Goal: Information Seeking & Learning: Learn about a topic

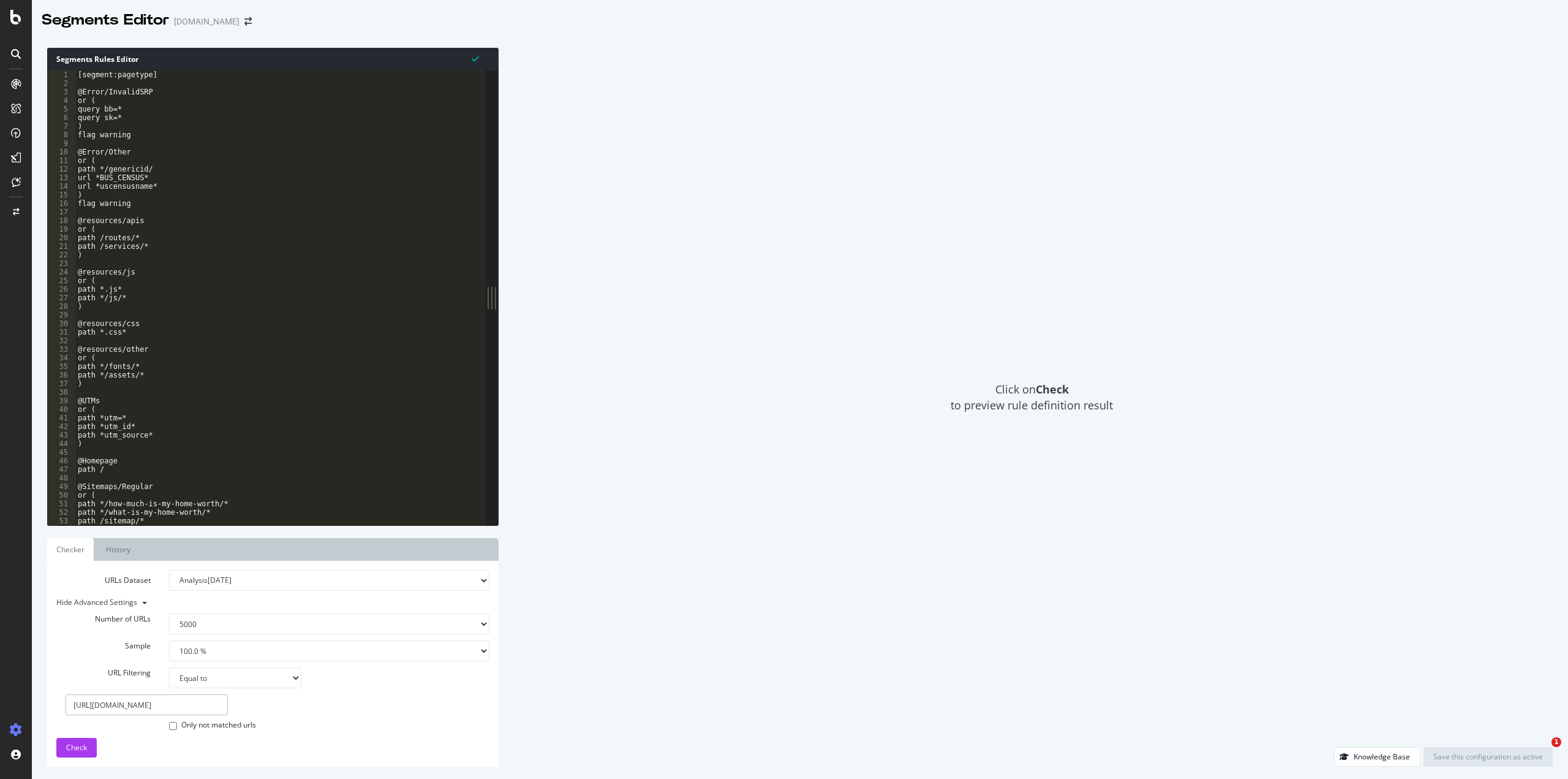
select select "5000"
select select "100"
select select "eq"
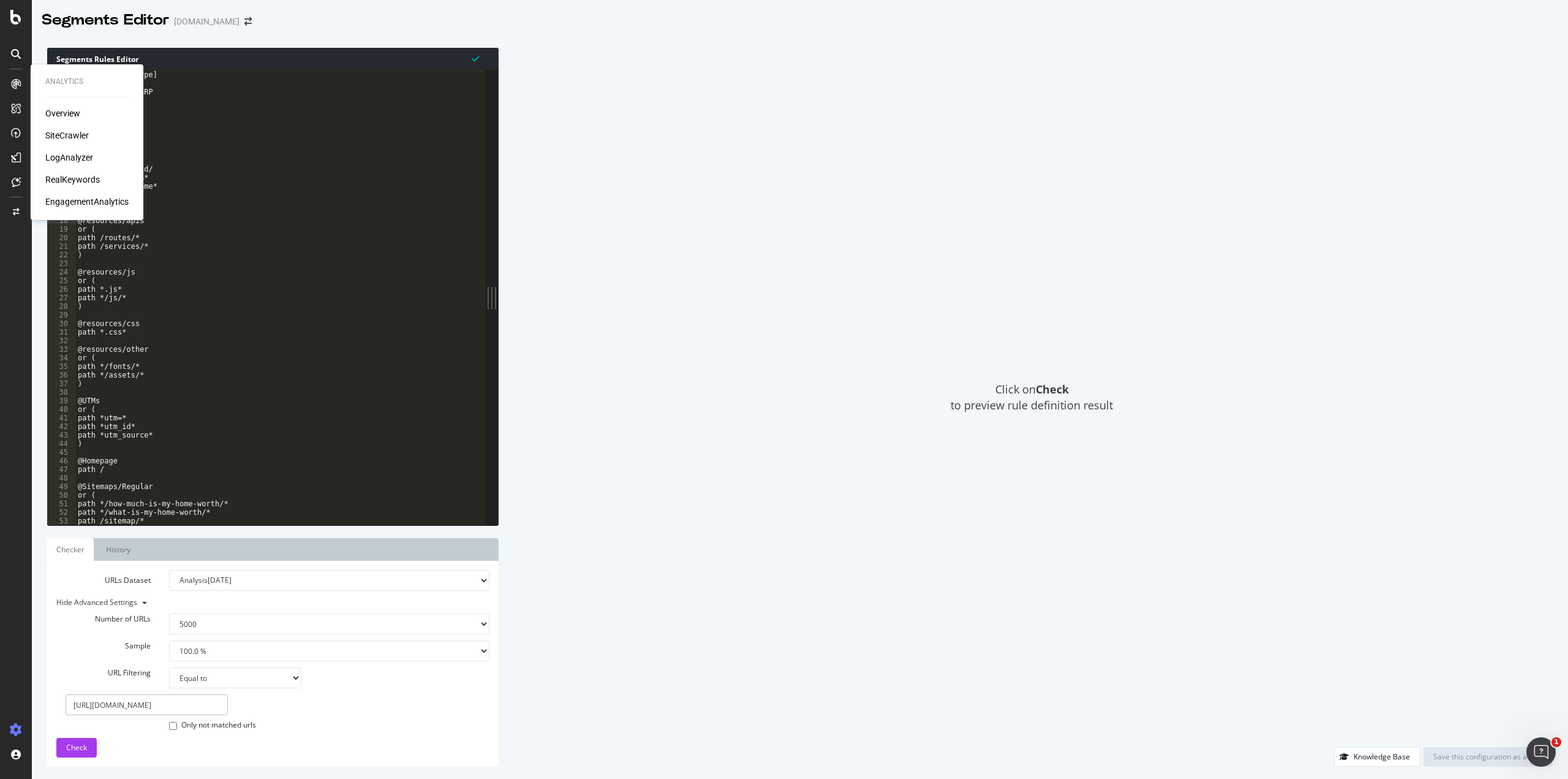
click at [55, 156] on div "LogAnalyzer" at bounding box center [69, 157] width 48 height 12
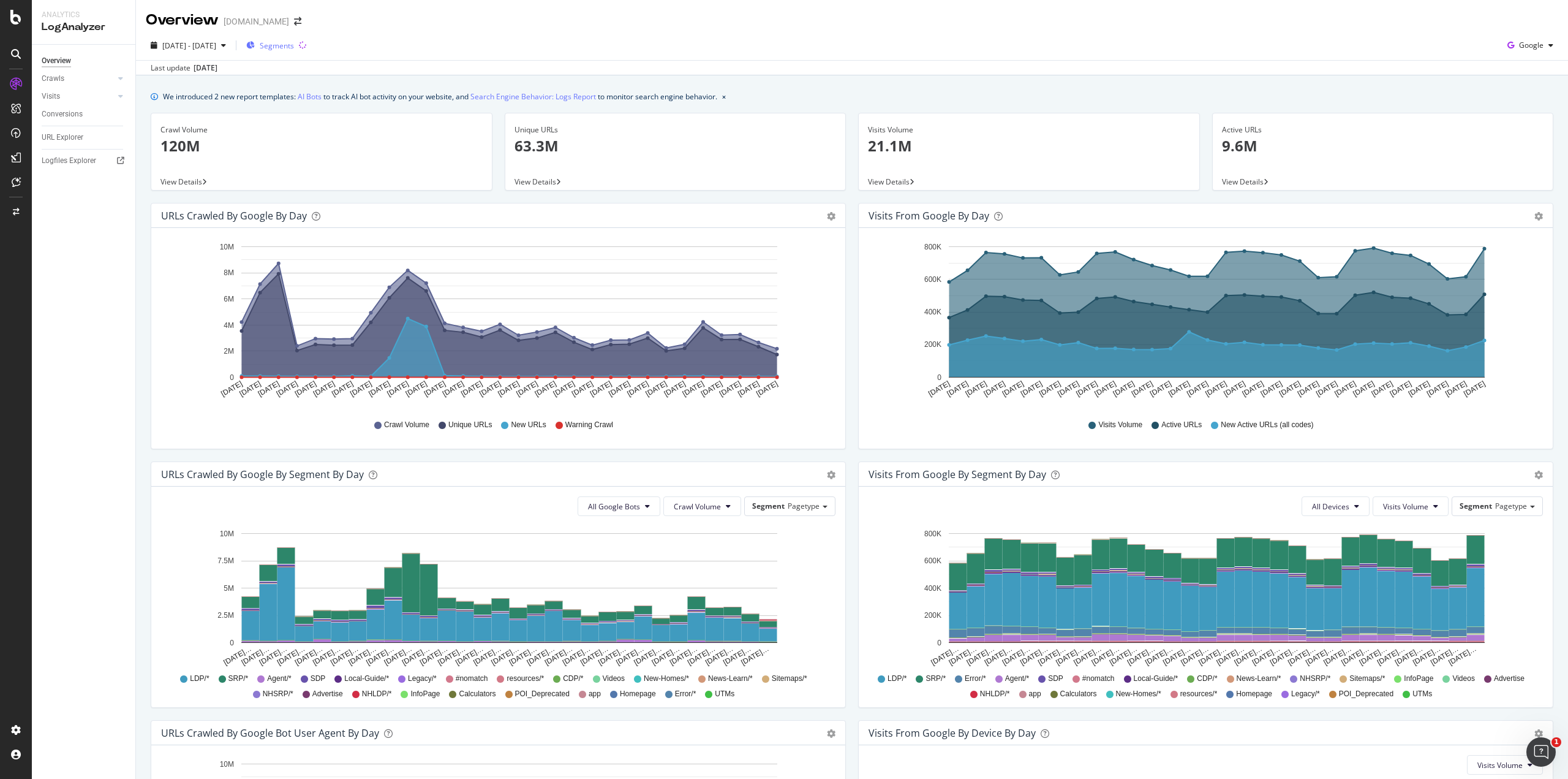
click at [294, 42] on span "Segments" at bounding box center [276, 46] width 34 height 10
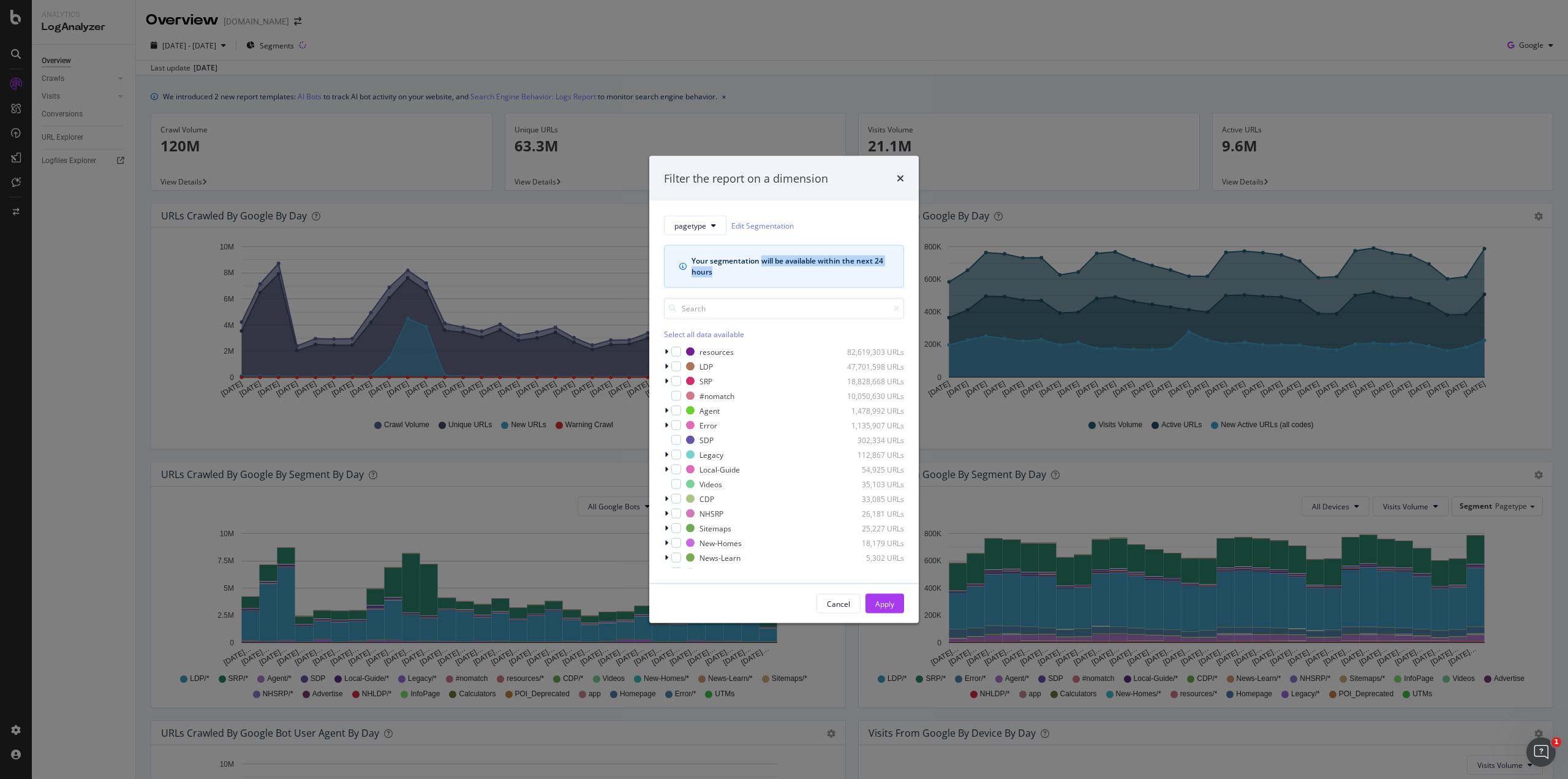
drag, startPoint x: 770, startPoint y: 265, endPoint x: 784, endPoint y: 280, distance: 20.5
click at [784, 280] on div "Your segmentation will be available within the next 24 hours" at bounding box center [784, 266] width 240 height 43
click at [667, 366] on icon "modal" at bounding box center [666, 366] width 4 height 7
click at [673, 396] on icon "modal" at bounding box center [673, 396] width 4 height 7
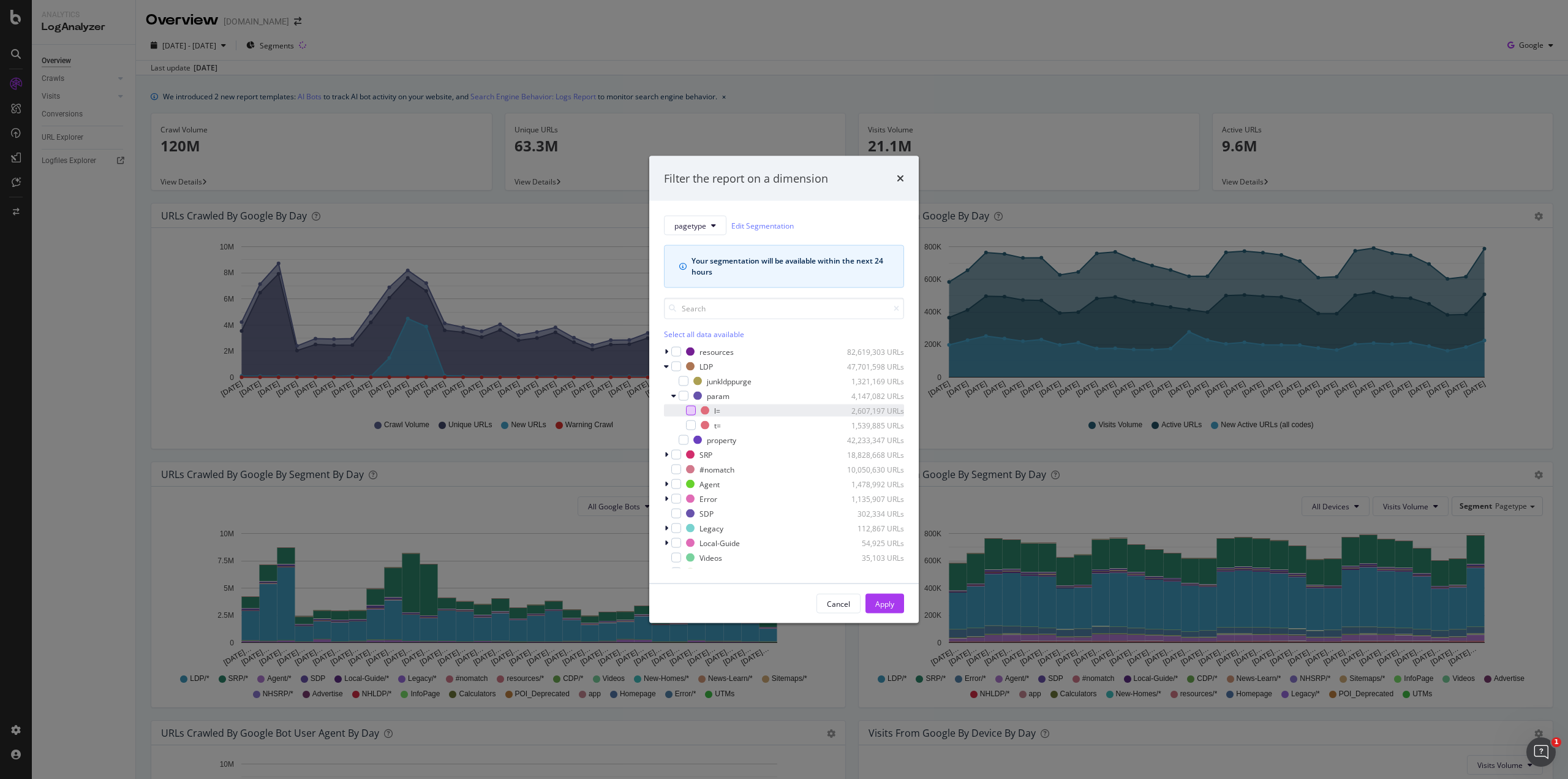
click at [691, 413] on div "modal" at bounding box center [691, 410] width 9 height 9
click at [881, 602] on div "Apply" at bounding box center [885, 604] width 19 height 10
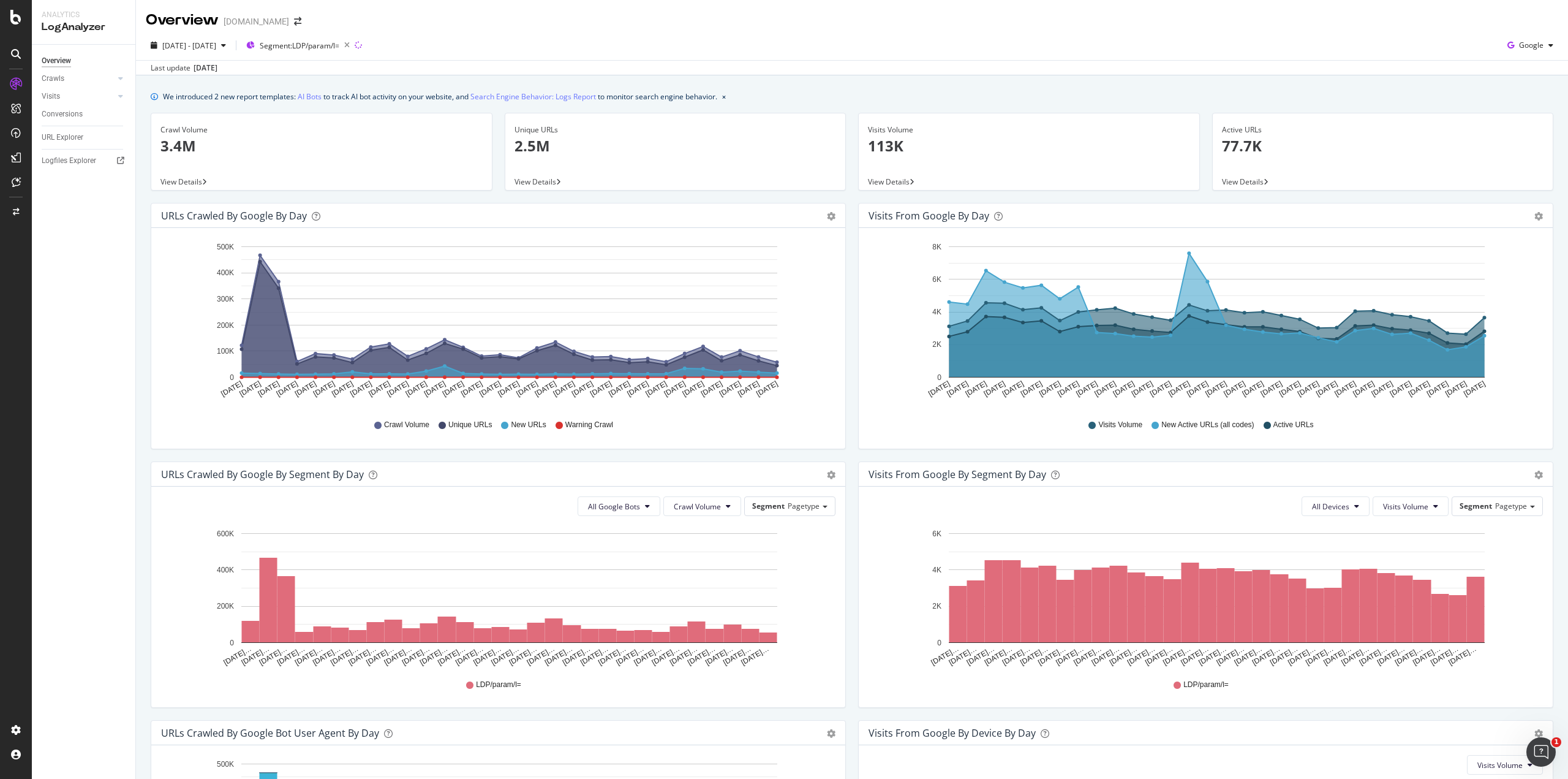
click at [172, 184] on span "View Details" at bounding box center [181, 181] width 41 height 10
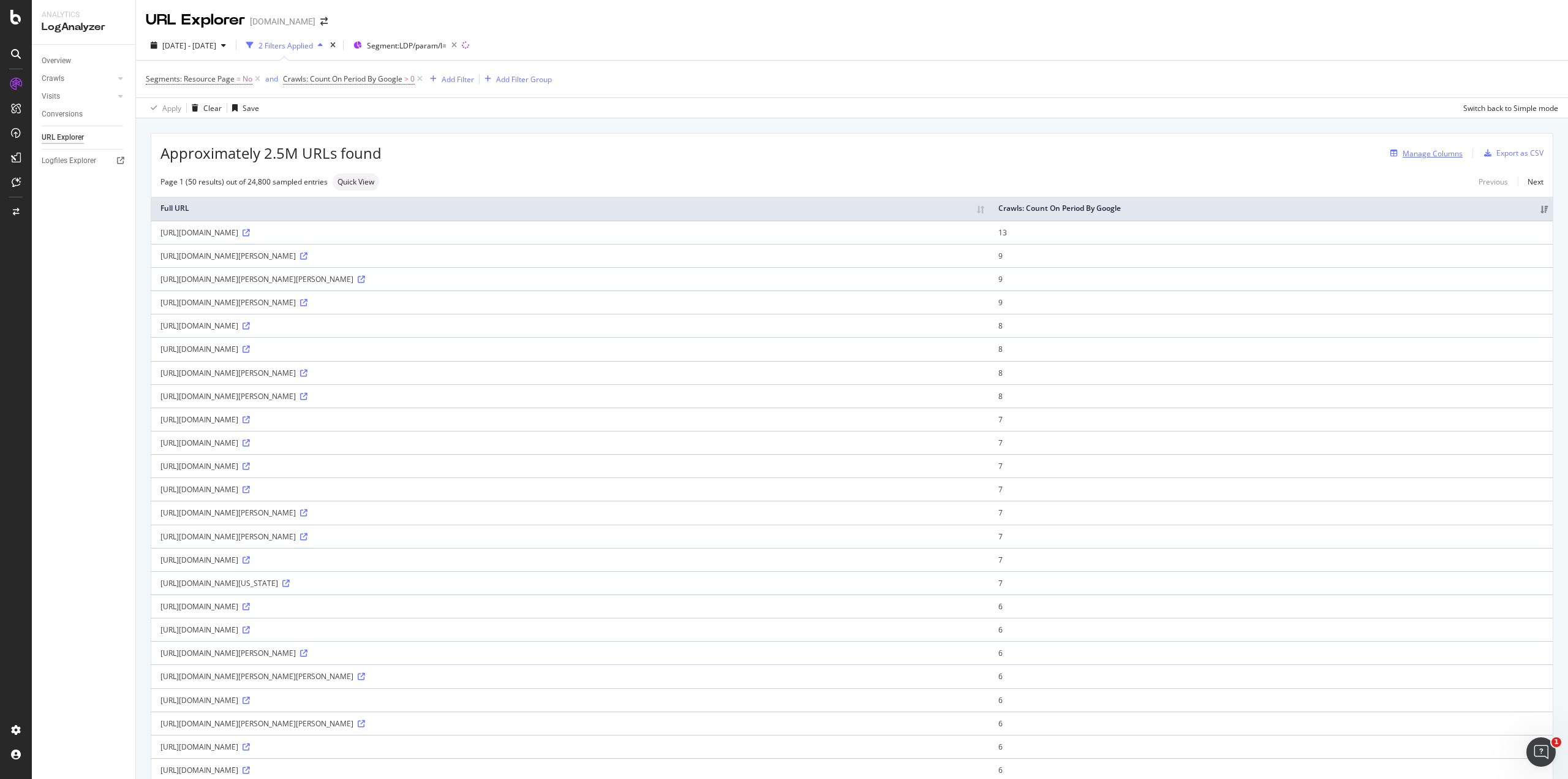
click at [1403, 153] on div "Manage Columns" at bounding box center [1433, 154] width 60 height 10
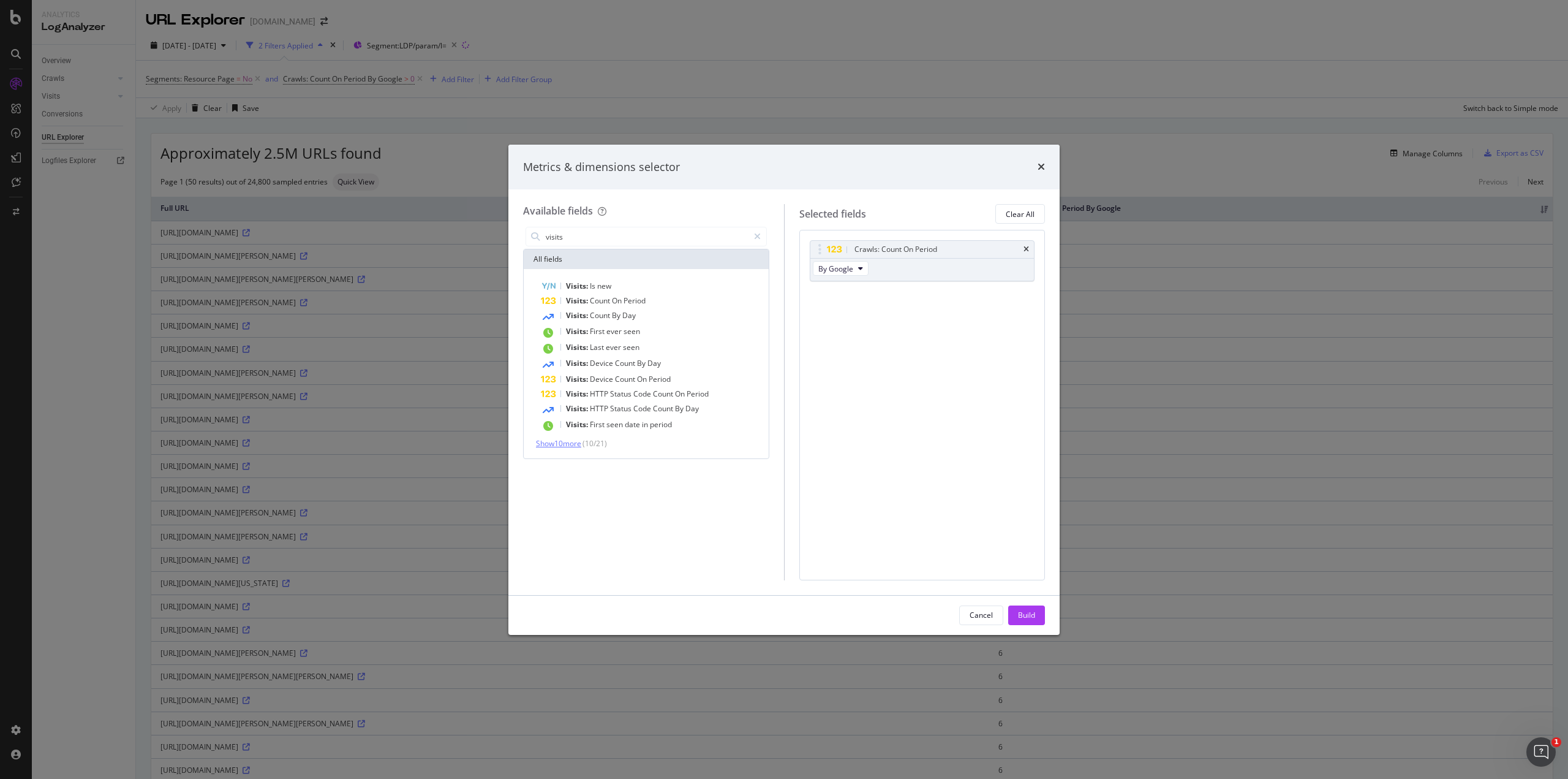
type input "visits"
click at [568, 447] on span "Show 10 more" at bounding box center [559, 443] width 45 height 10
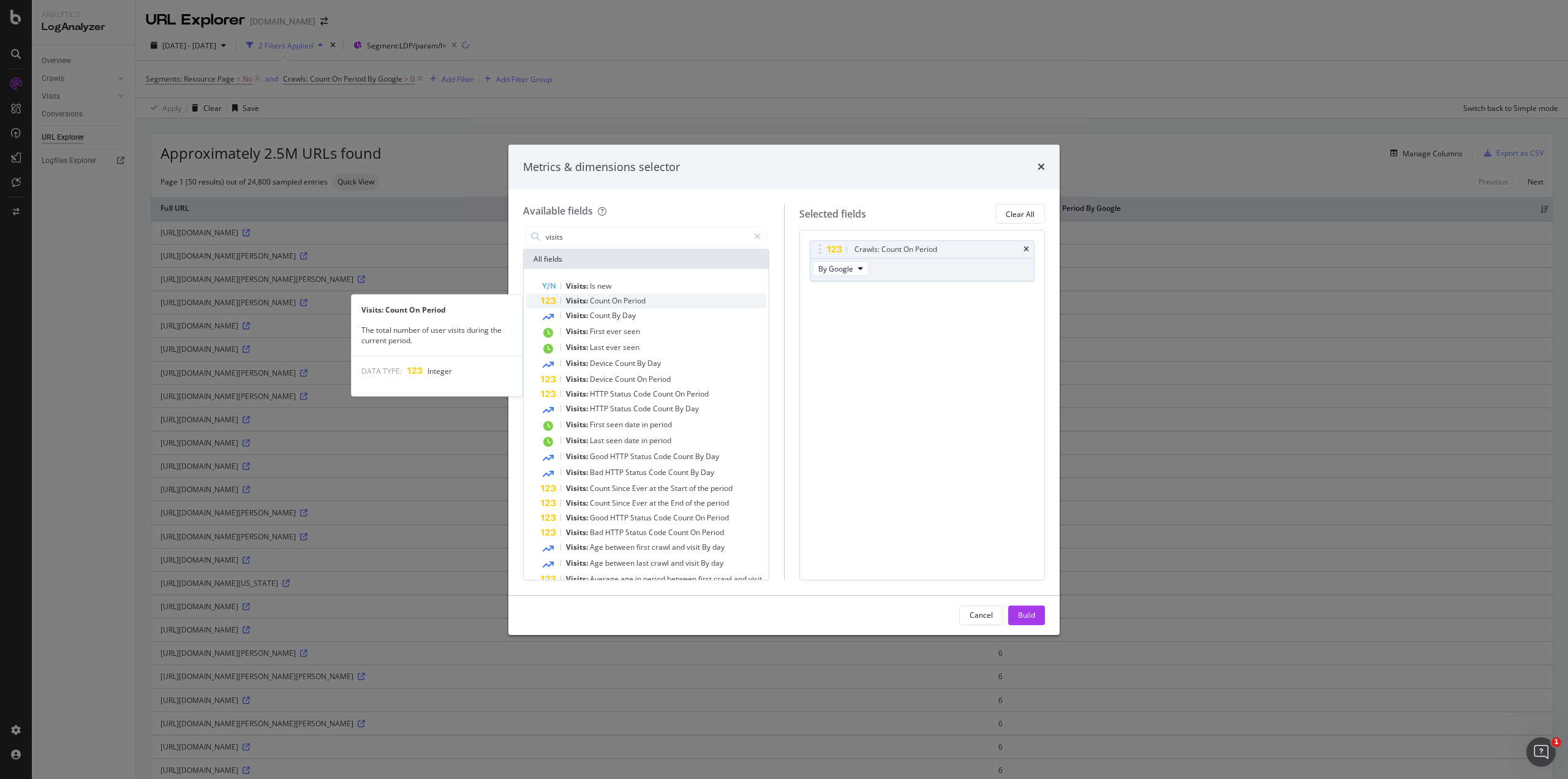
click at [613, 301] on span "On" at bounding box center [618, 301] width 12 height 10
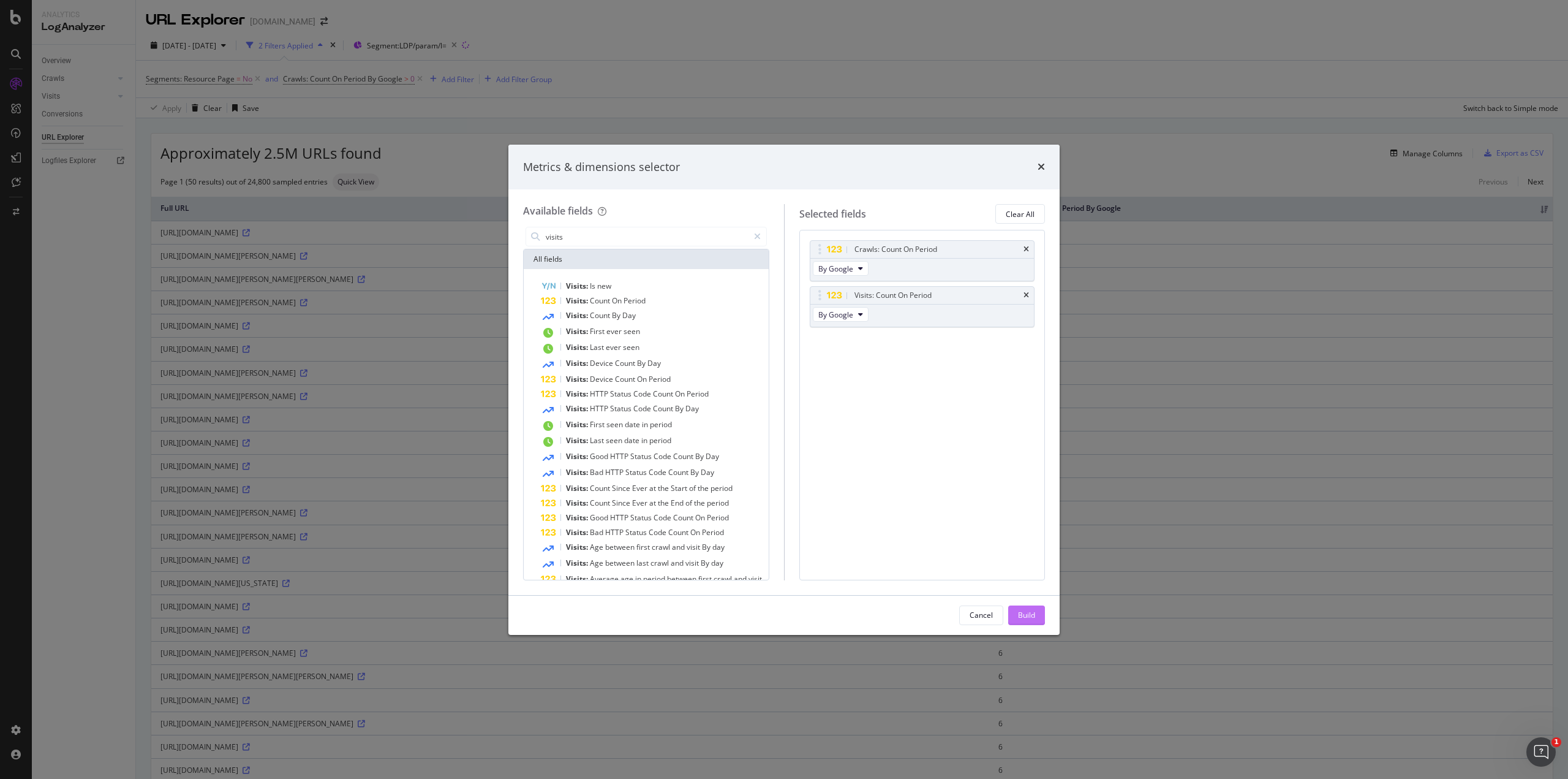
click at [1019, 610] on div "Build" at bounding box center [1027, 615] width 17 height 10
